Goal: Task Accomplishment & Management: Manage account settings

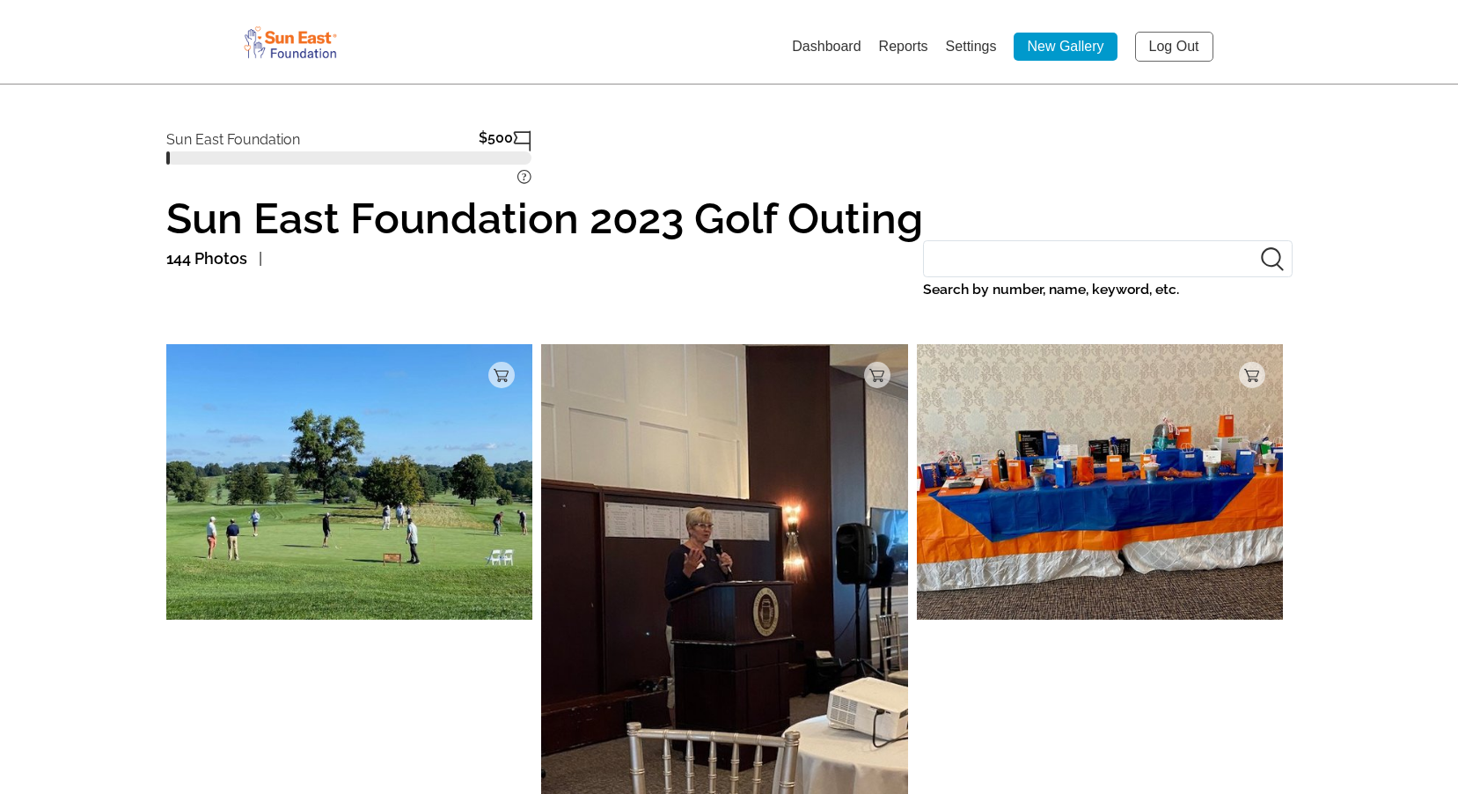
click at [1157, 48] on link "Log Out" at bounding box center [1174, 47] width 78 height 30
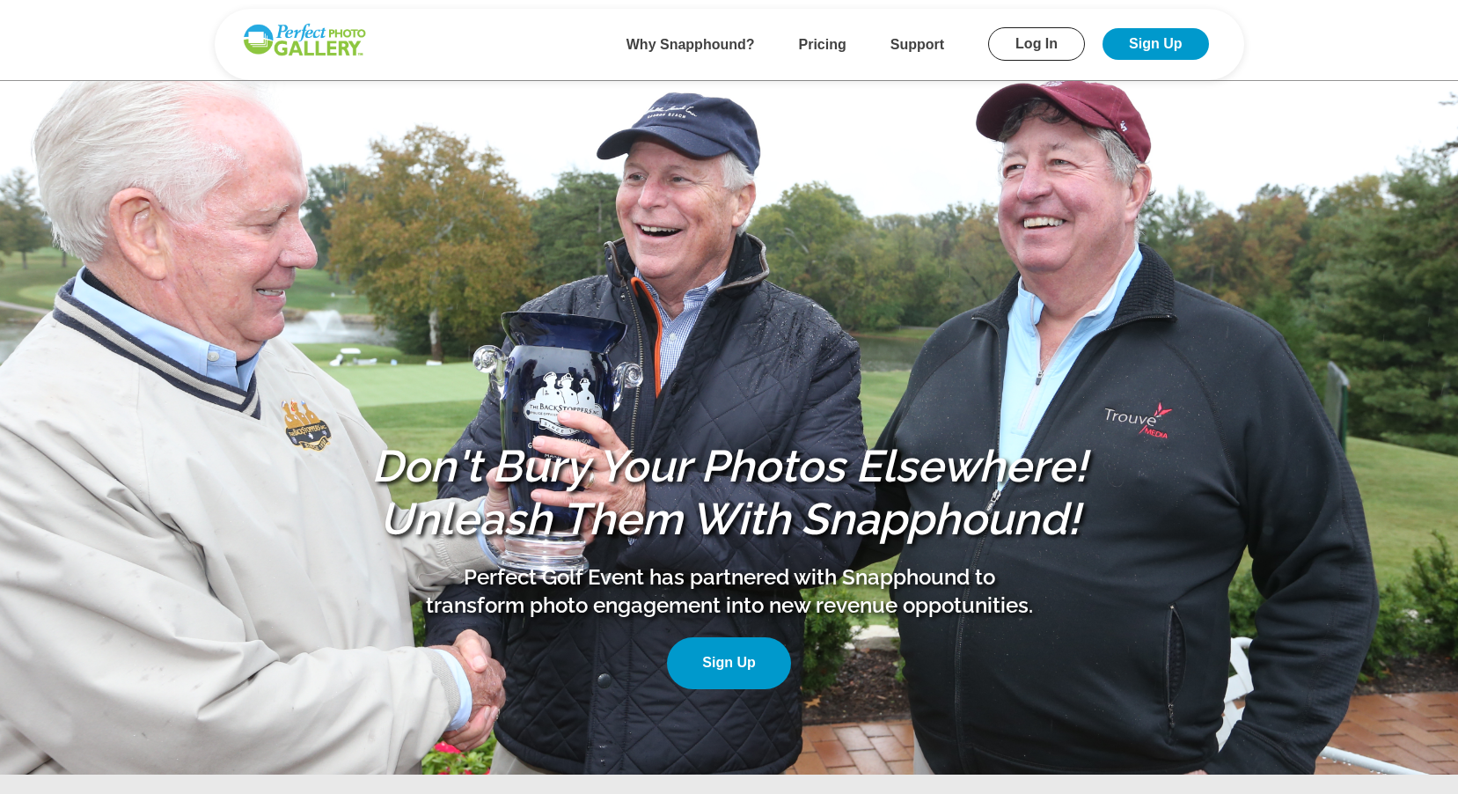
click at [1041, 43] on link "Log In" at bounding box center [1036, 43] width 97 height 33
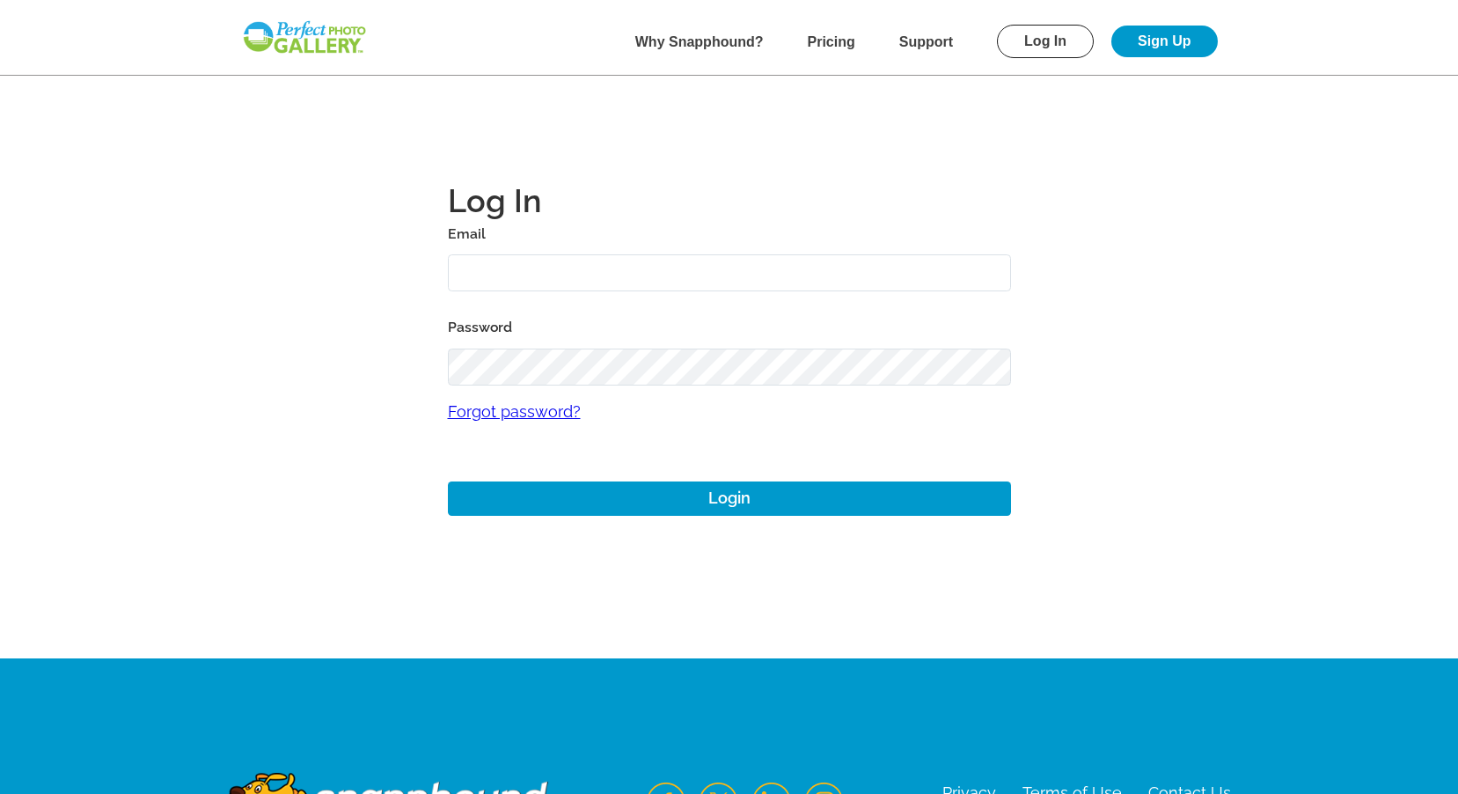
click at [554, 262] on input "text" at bounding box center [729, 273] width 563 height 38
type input "[EMAIL_ADDRESS][DOMAIN_NAME]"
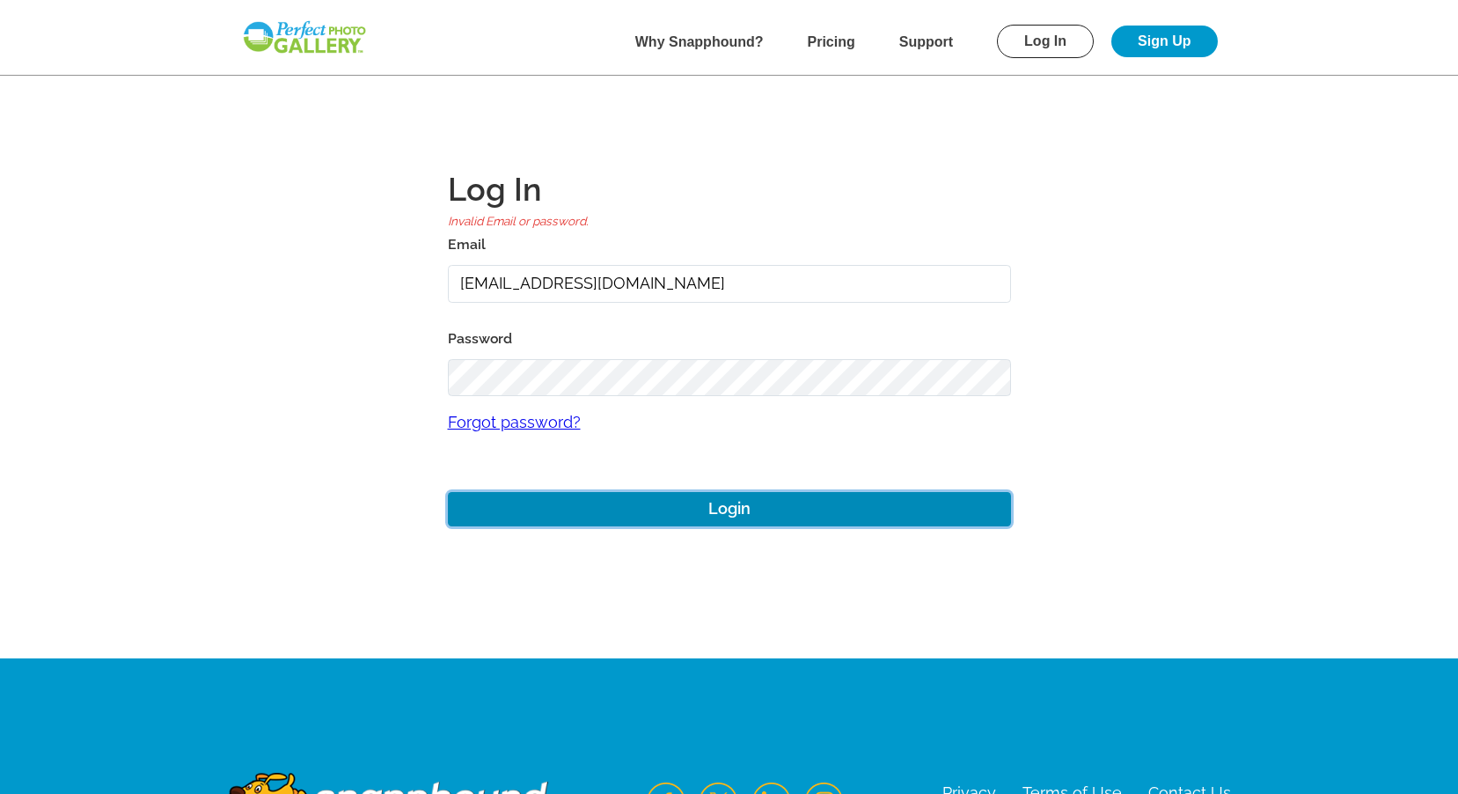
drag, startPoint x: 553, startPoint y: 503, endPoint x: 555, endPoint y: 484, distance: 19.5
click at [555, 501] on button "Login" at bounding box center [729, 509] width 563 height 34
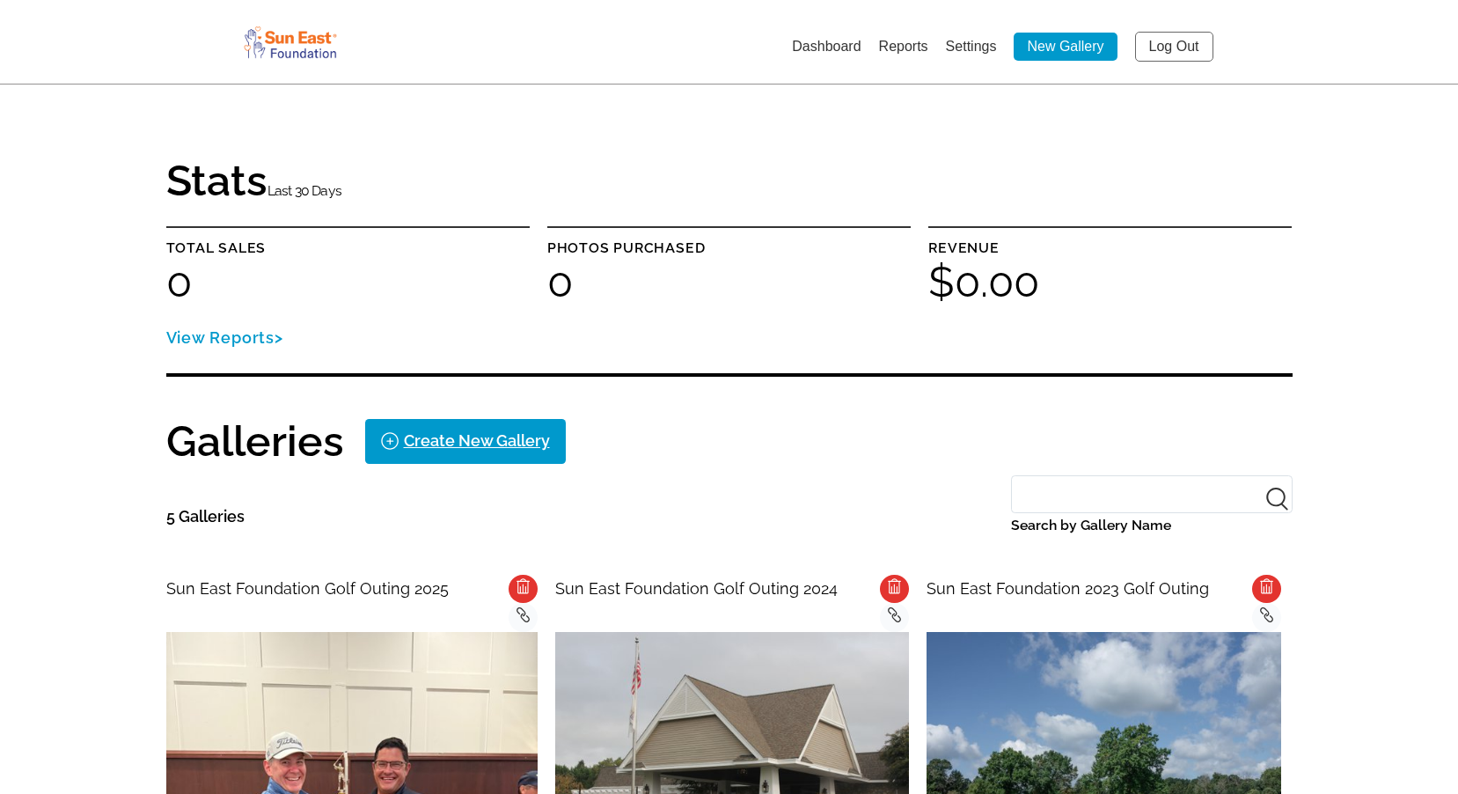
scroll to position [352, 0]
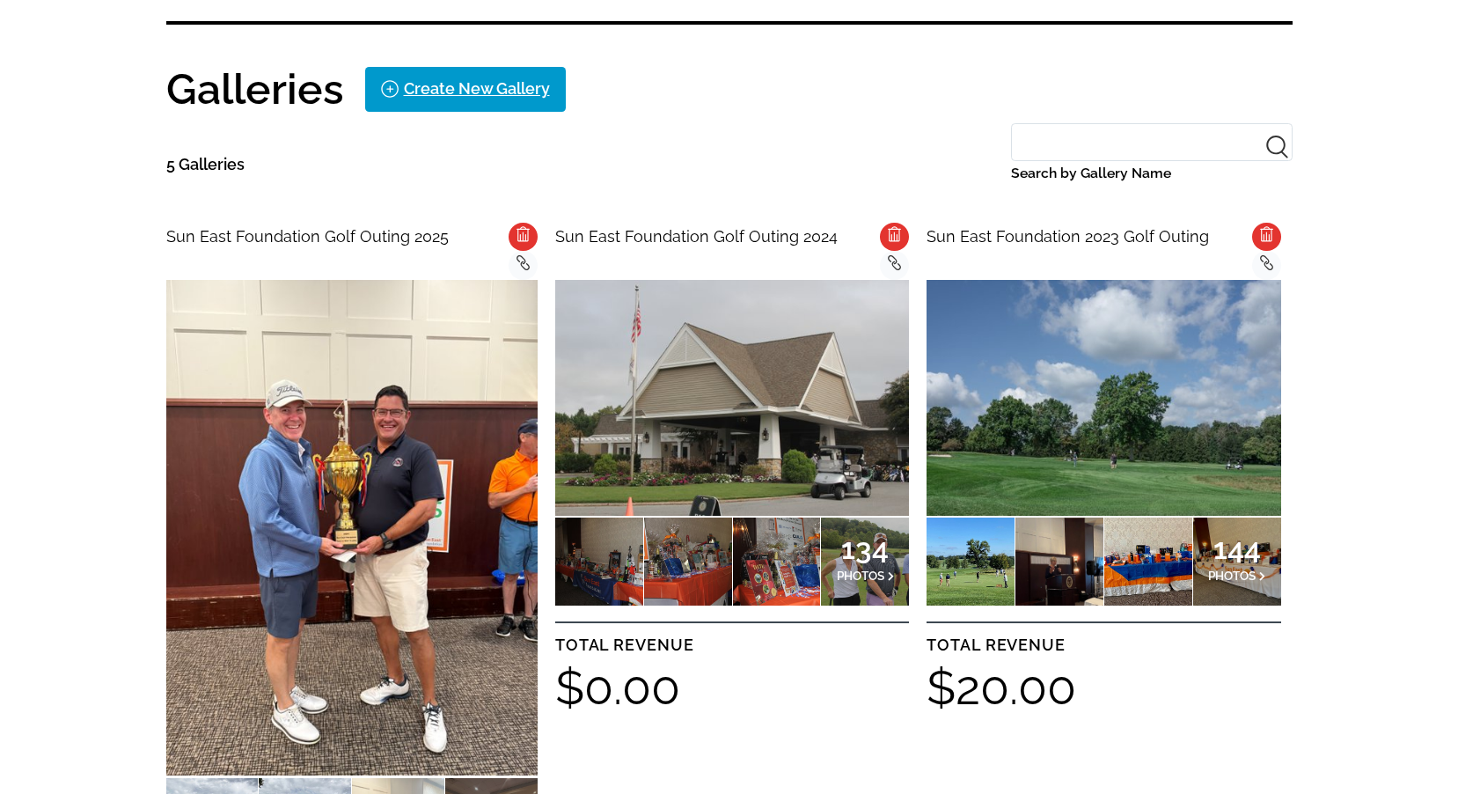
click at [378, 488] on img at bounding box center [351, 527] width 371 height 495
